Goal: Transaction & Acquisition: Obtain resource

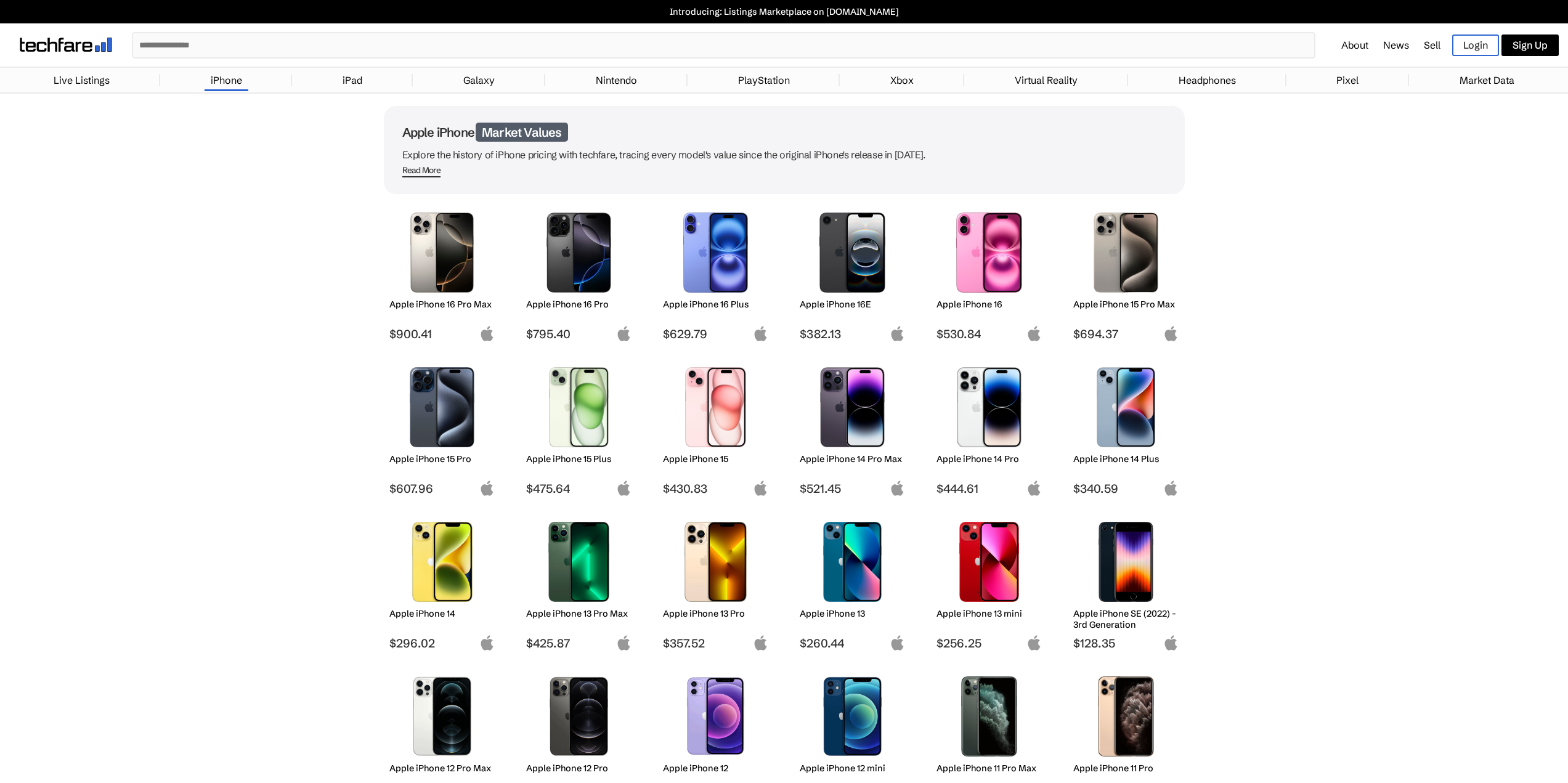
click at [840, 310] on div "Apple iPhone 16E" at bounding box center [852, 313] width 105 height 28
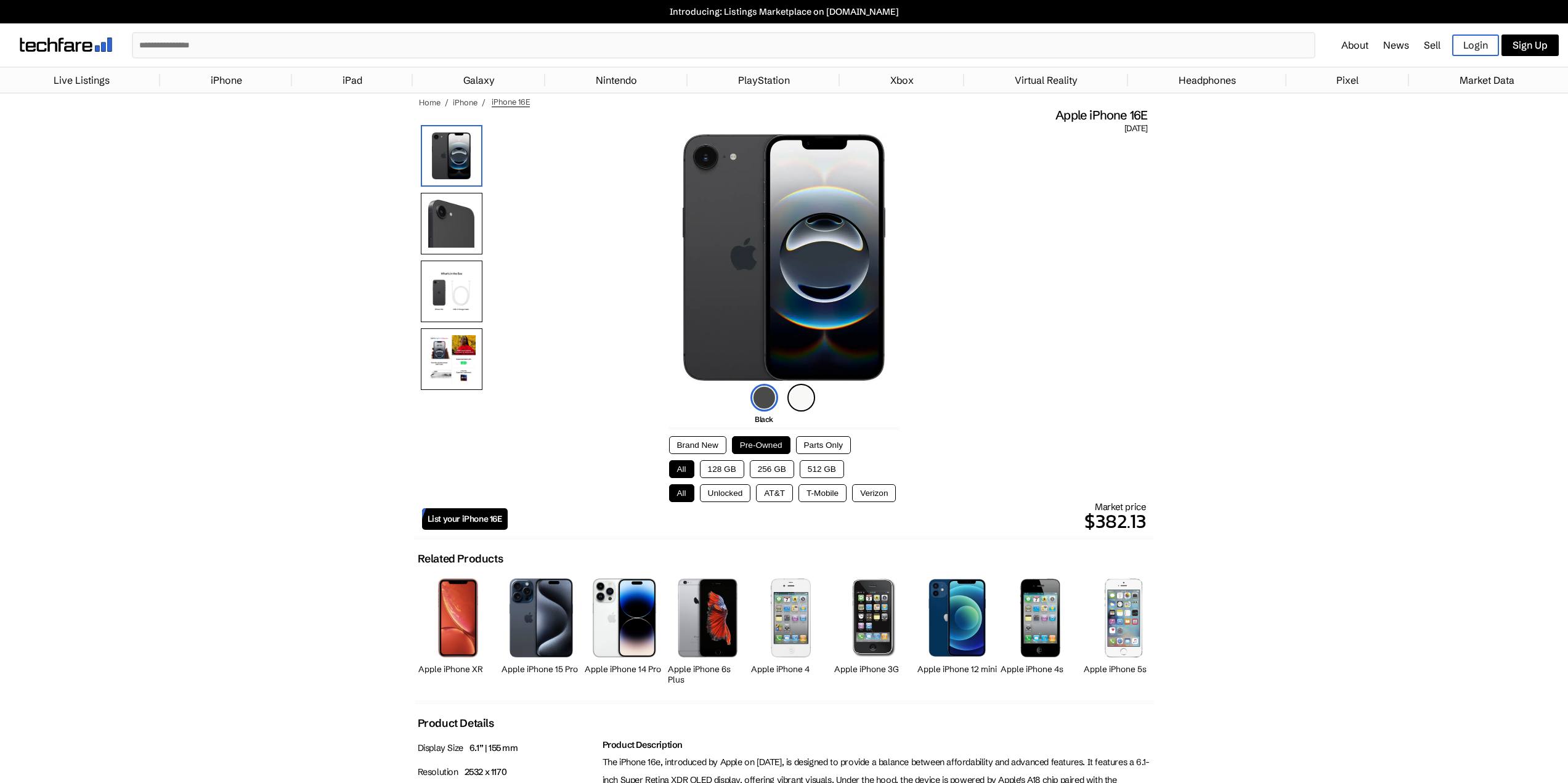
click at [699, 441] on button "Brand New" at bounding box center [698, 445] width 57 height 18
click at [724, 470] on button "128 GB" at bounding box center [722, 469] width 44 height 18
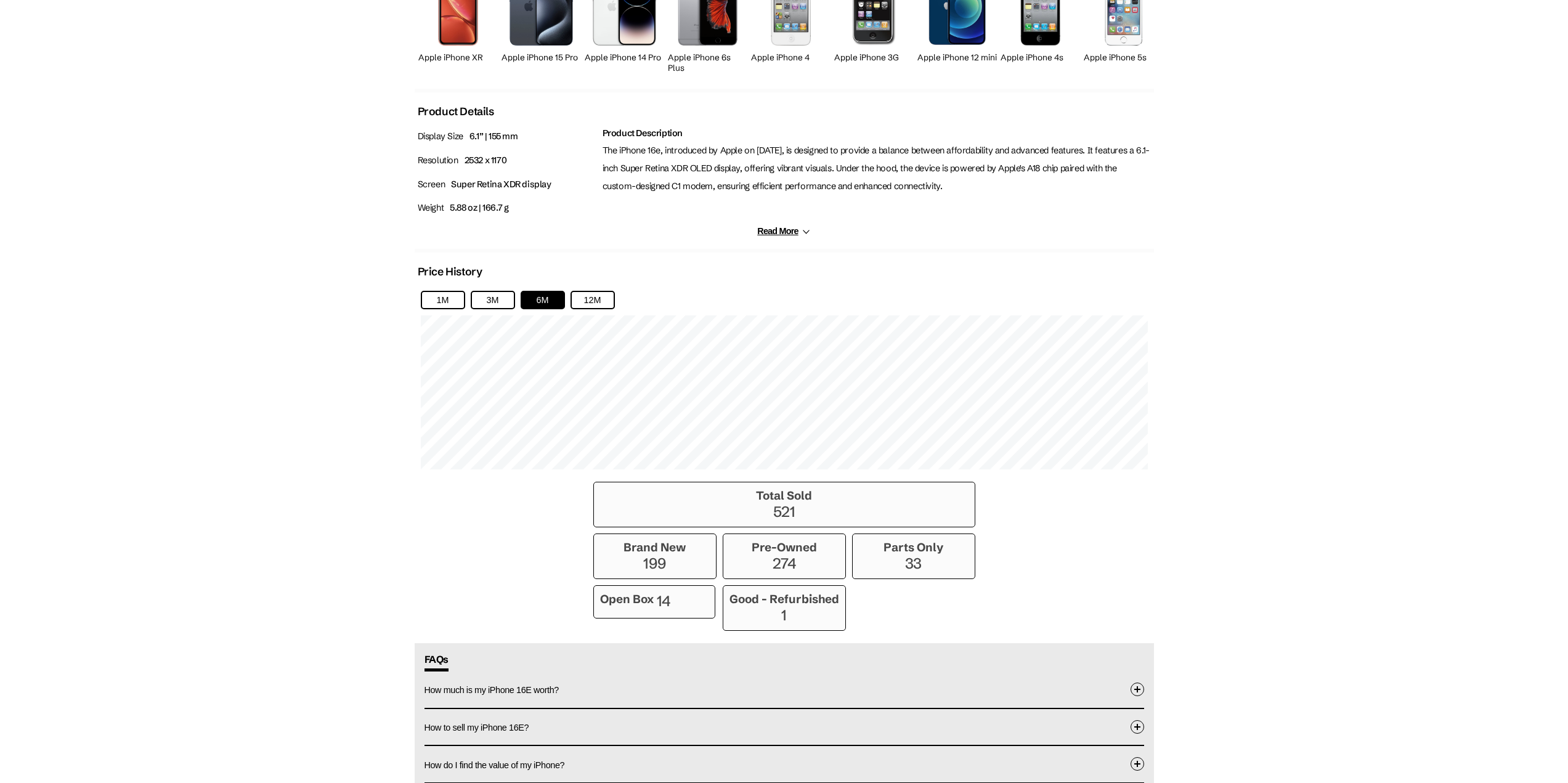
scroll to position [740, 0]
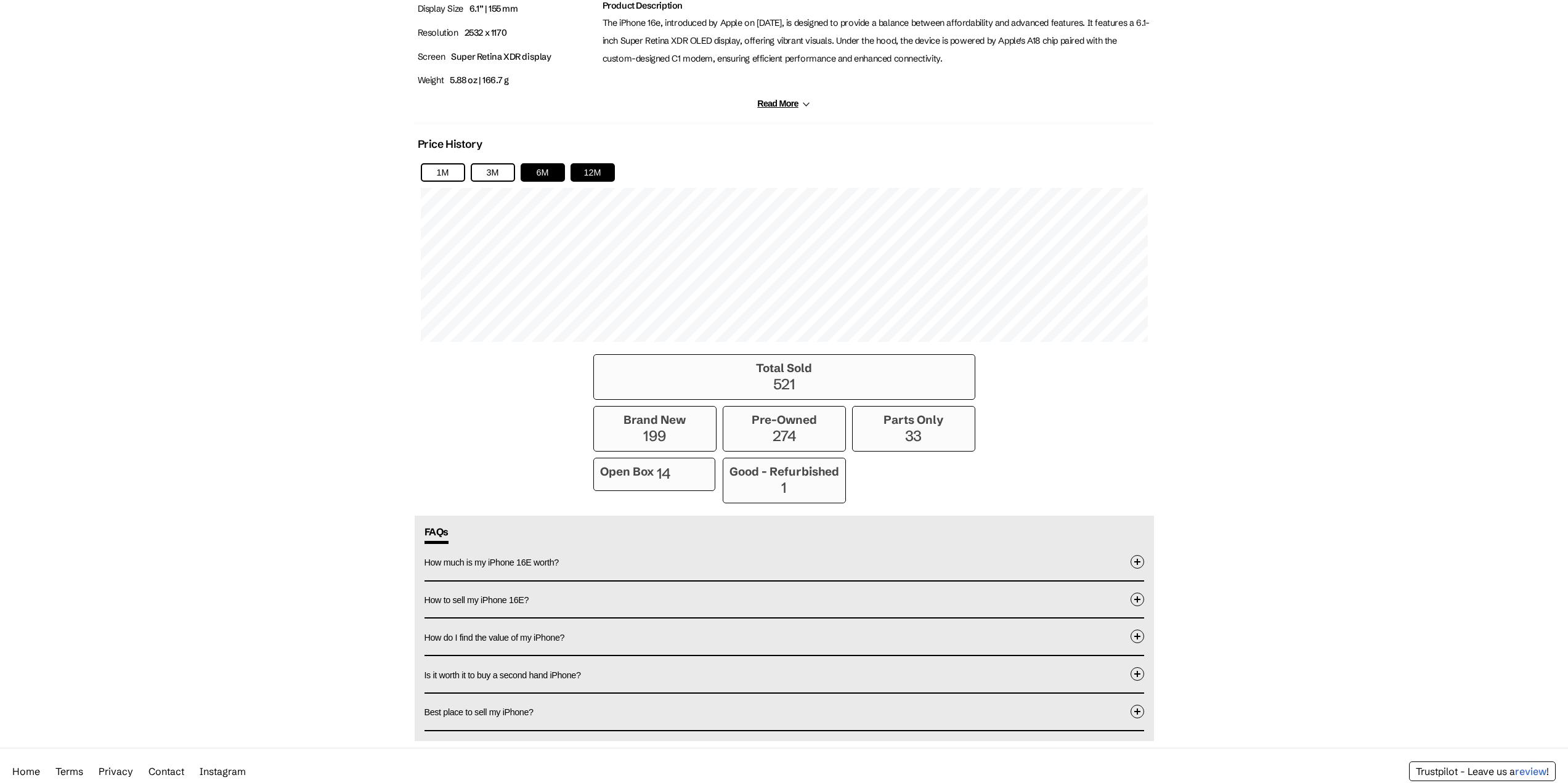
click at [586, 173] on button "12M" at bounding box center [593, 173] width 44 height 19
click at [476, 164] on button "3M" at bounding box center [493, 173] width 44 height 19
click at [445, 173] on button "1M" at bounding box center [443, 173] width 44 height 19
click at [490, 174] on button "3M" at bounding box center [493, 173] width 44 height 19
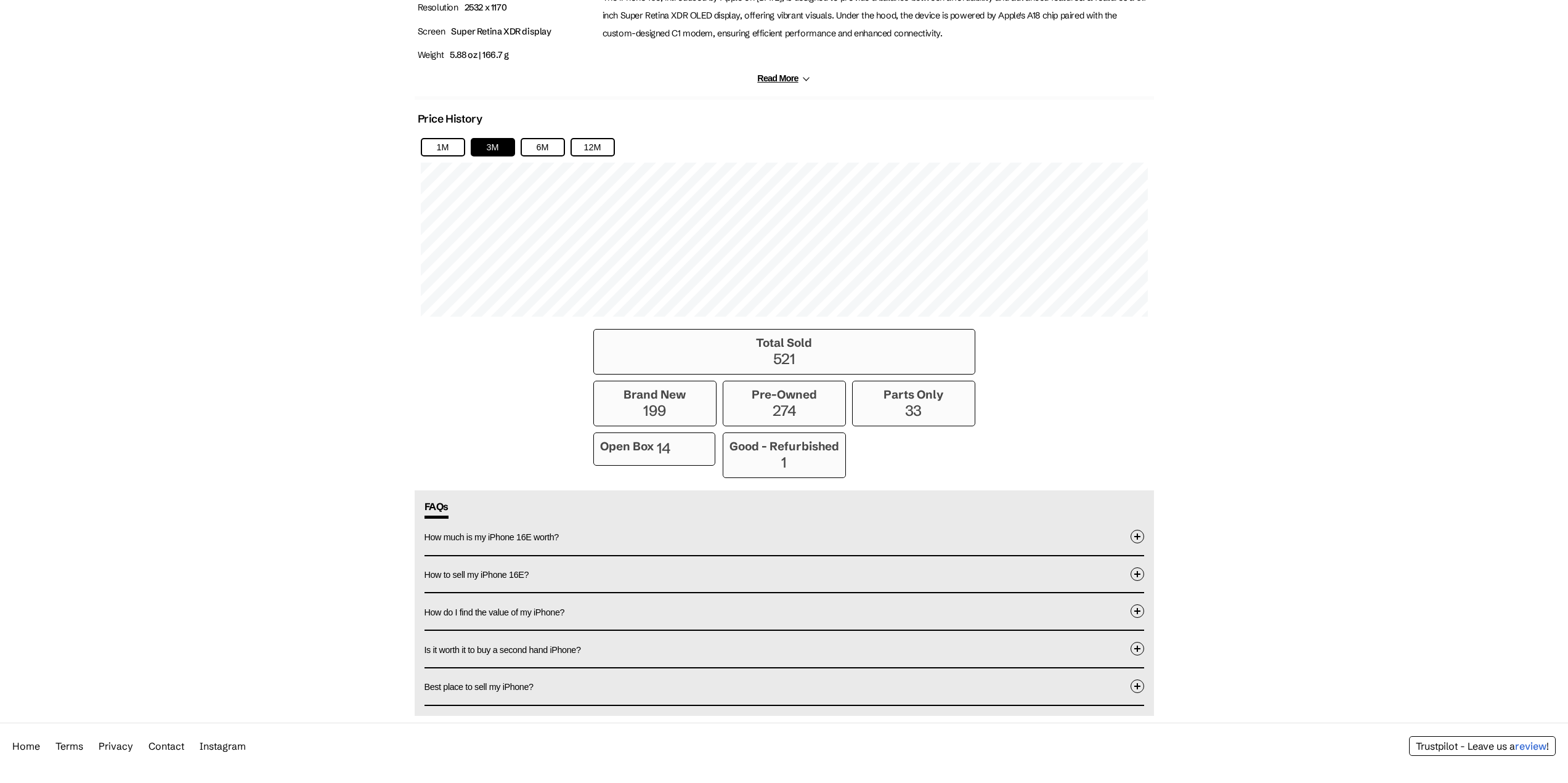
scroll to position [779, 0]
